Goal: Transaction & Acquisition: Purchase product/service

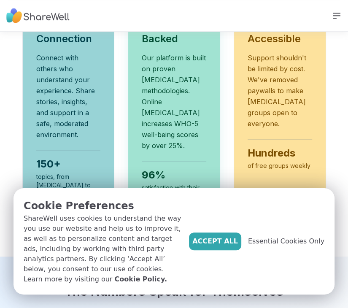
scroll to position [509, 0]
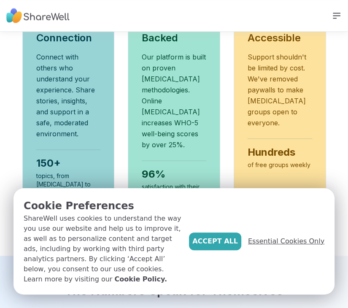
click at [247, 246] on span "Essential Cookies Only" at bounding box center [286, 241] width 76 height 10
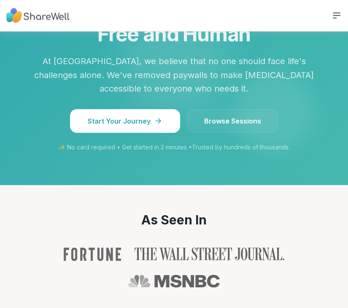
scroll to position [991, 0]
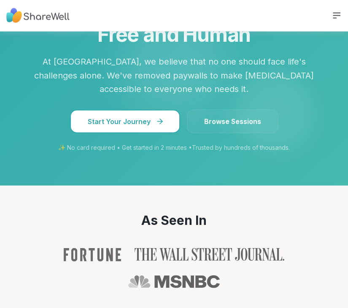
click at [119, 117] on span "Start Your Journey" at bounding box center [125, 121] width 75 height 10
click at [230, 120] on link "Browse Sessions" at bounding box center [232, 122] width 91 height 24
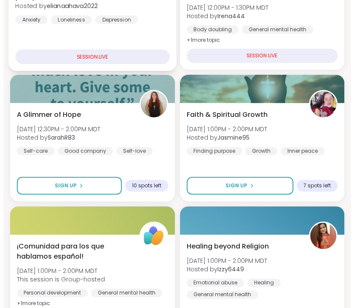
scroll to position [183, 0]
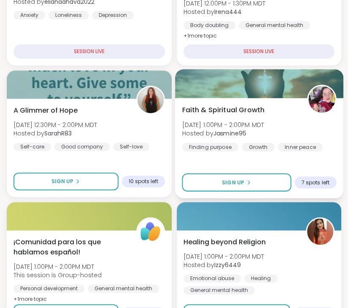
click at [223, 110] on span "Faith & Spiritual Growth" at bounding box center [223, 110] width 83 height 10
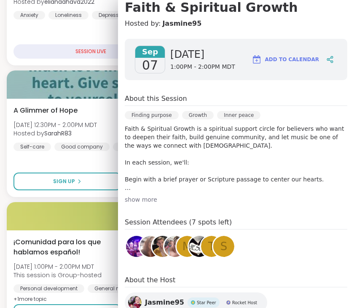
scroll to position [84, 0]
click at [139, 200] on div "show more" at bounding box center [236, 199] width 222 height 8
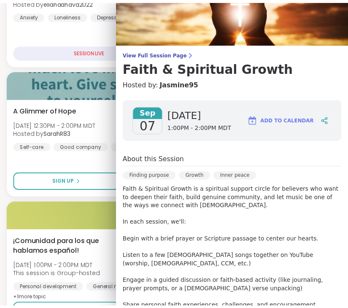
scroll to position [0, 0]
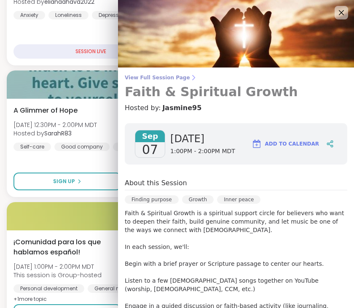
click at [132, 76] on span "View Full Session Page" at bounding box center [236, 77] width 222 height 7
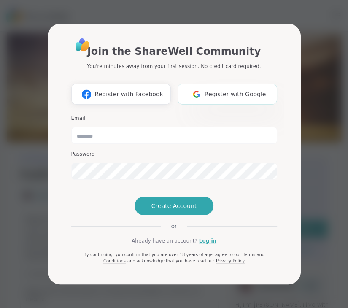
click at [201, 86] on img at bounding box center [196, 94] width 16 height 16
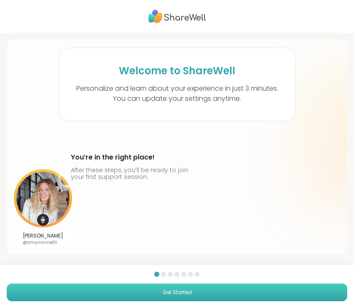
click at [125, 292] on button "Get Started" at bounding box center [177, 292] width 340 height 18
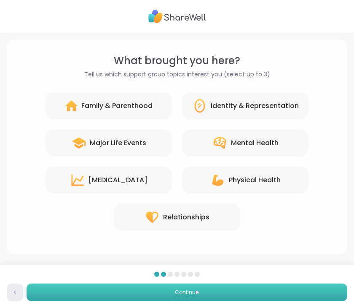
click at [125, 292] on button "Continue" at bounding box center [187, 292] width 321 height 18
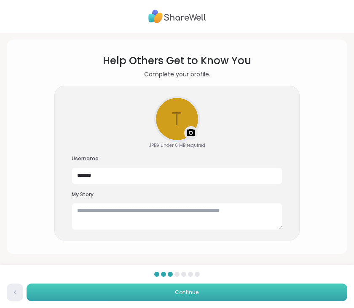
click at [125, 292] on button "Continue" at bounding box center [187, 292] width 321 height 18
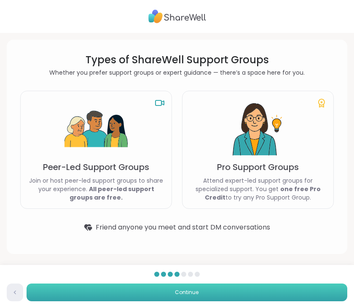
click at [125, 292] on button "Continue" at bounding box center [187, 292] width 321 height 18
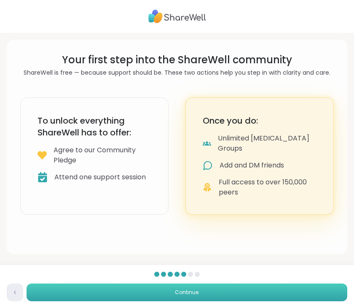
click at [125, 292] on button "Continue" at bounding box center [187, 292] width 321 height 18
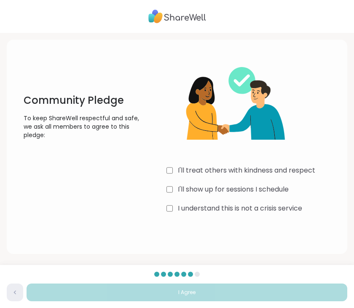
click at [184, 170] on label "I'll treat others with kindness and respect" at bounding box center [246, 170] width 137 height 10
click at [179, 187] on label "I'll show up for sessions I schedule" at bounding box center [233, 189] width 111 height 10
click at [174, 209] on div "I understand this is not a crisis service" at bounding box center [253, 208] width 174 height 10
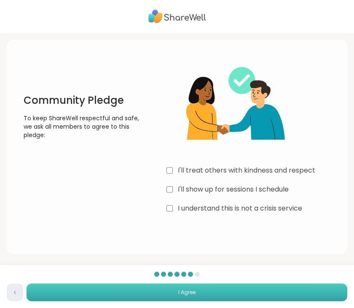
click at [165, 293] on button "I Agree" at bounding box center [187, 292] width 321 height 18
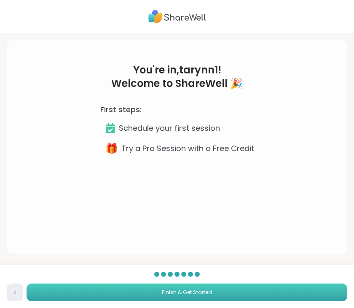
click at [165, 293] on span "Finish & Get Started" at bounding box center [187, 292] width 50 height 8
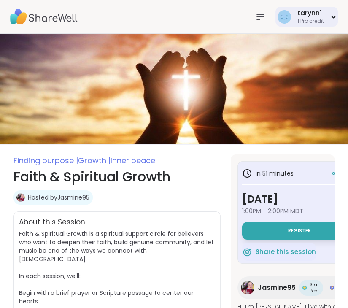
click at [247, 16] on div "tarynn1" at bounding box center [310, 12] width 27 height 9
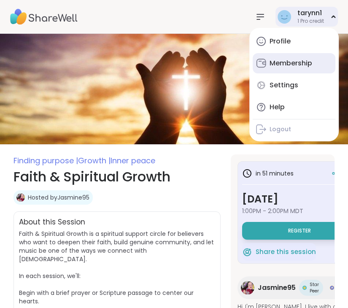
click at [247, 59] on div "Membership" at bounding box center [290, 63] width 43 height 9
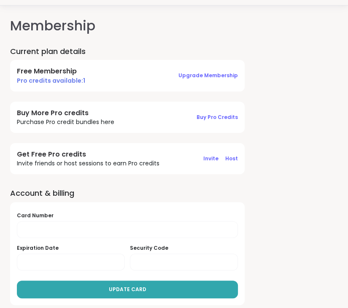
scroll to position [27, 0]
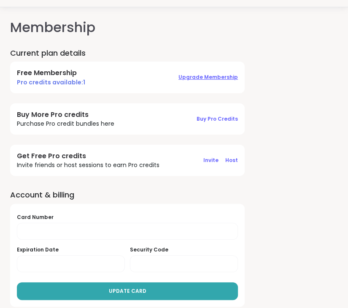
click at [184, 77] on span "Upgrade Membership" at bounding box center [207, 76] width 59 height 7
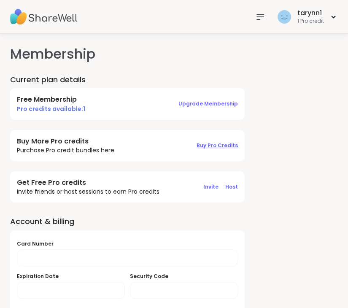
click at [220, 143] on span "Buy Pro Credits" at bounding box center [216, 145] width 41 height 7
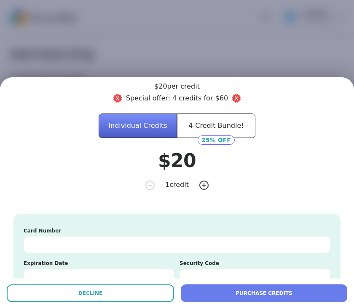
scroll to position [40, 0]
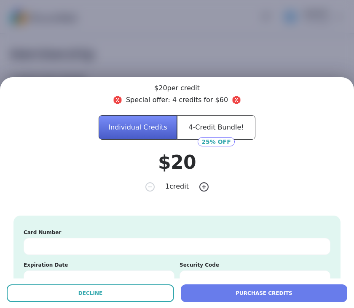
click at [185, 128] on button "4-Credit Bundle!" at bounding box center [216, 127] width 78 height 24
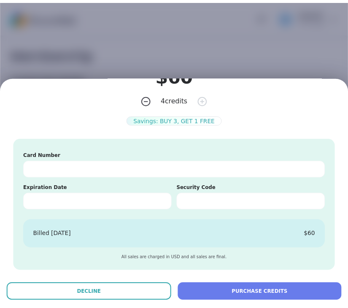
scroll to position [0, 0]
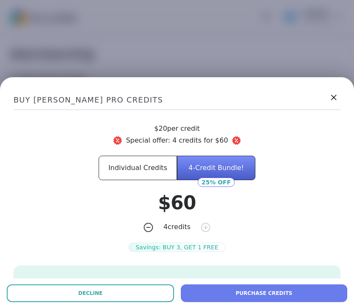
click at [247, 97] on icon at bounding box center [333, 97] width 11 height 11
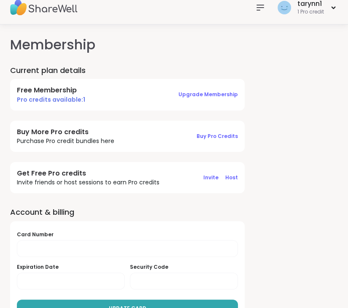
scroll to position [1, 0]
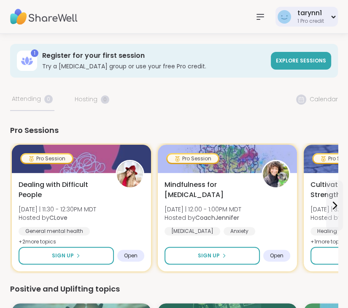
click at [247, 12] on div "tarynn1 1 Pro credit" at bounding box center [306, 17] width 62 height 20
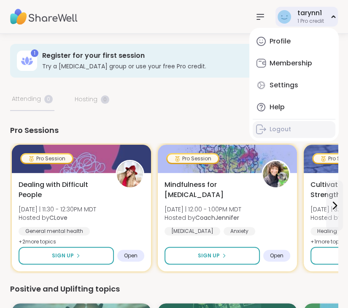
click at [247, 128] on div "Logout" at bounding box center [279, 129] width 21 height 8
